Goal: Check status

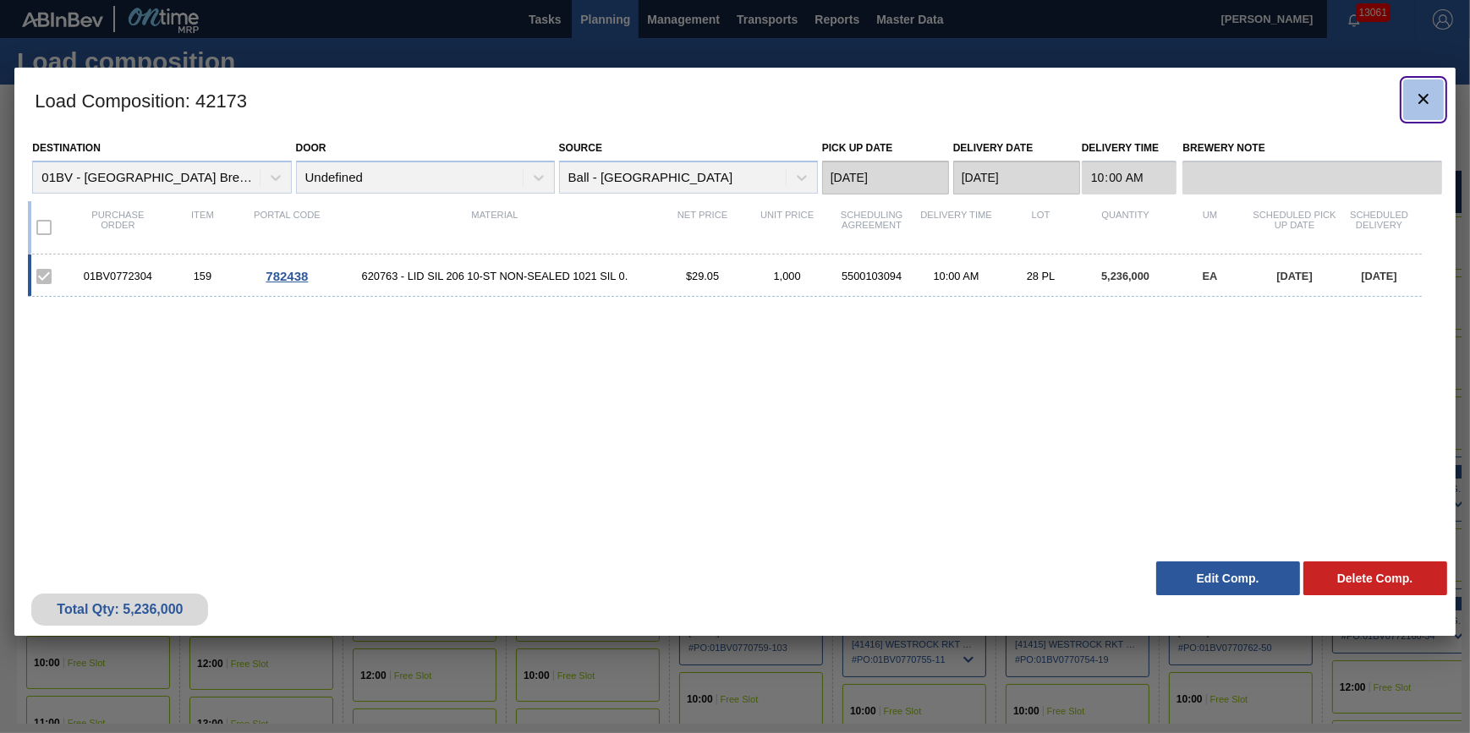
click at [1422, 92] on icon "botão de ícone" at bounding box center [1424, 99] width 20 height 20
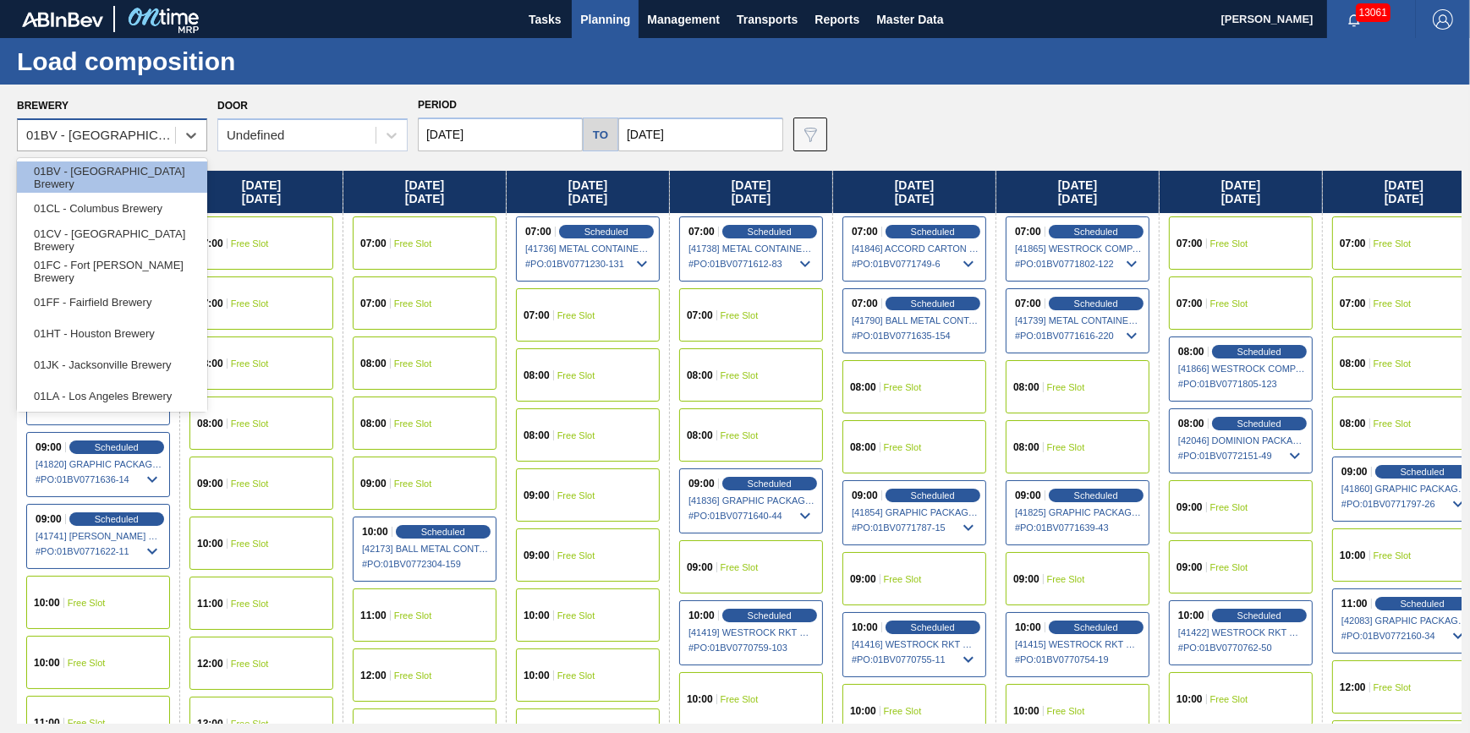
click at [171, 140] on div "01BV - Baldwinsville Brewery" at bounding box center [101, 136] width 151 height 14
click at [151, 315] on div "01FF - Fairfield Brewery" at bounding box center [112, 302] width 190 height 31
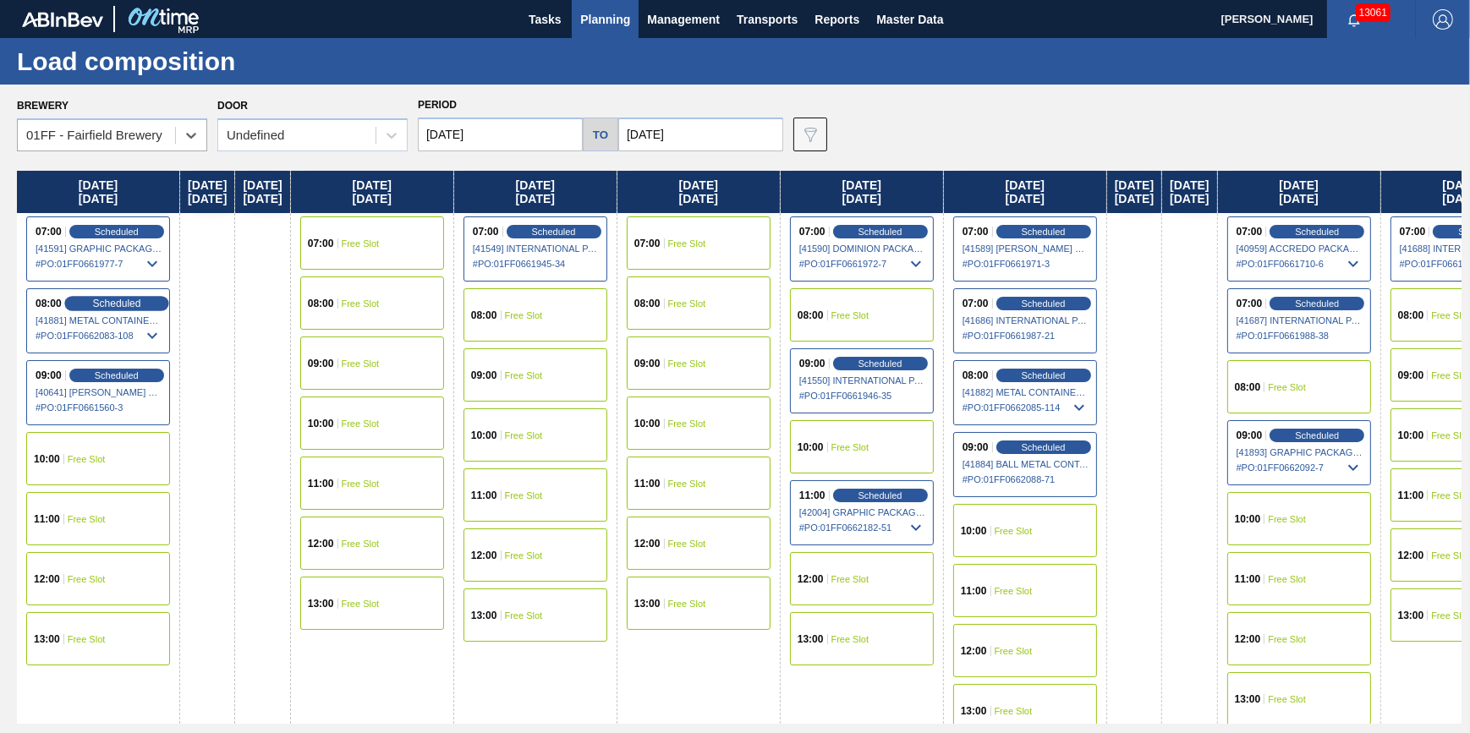
click at [118, 306] on span "Scheduled" at bounding box center [116, 303] width 48 height 11
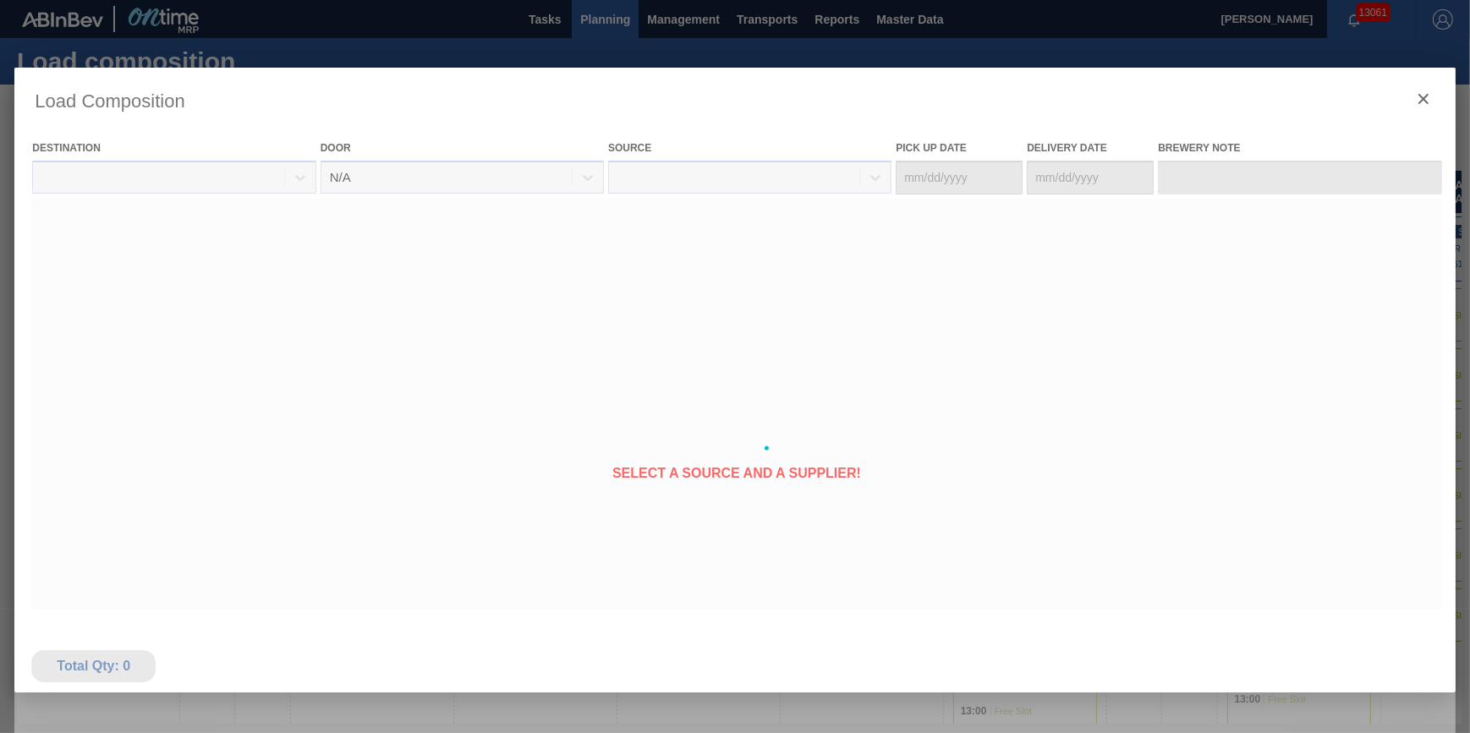
type Date "08/28/2025"
type Date "08/29/2025"
